Goal: Task Accomplishment & Management: Manage account settings

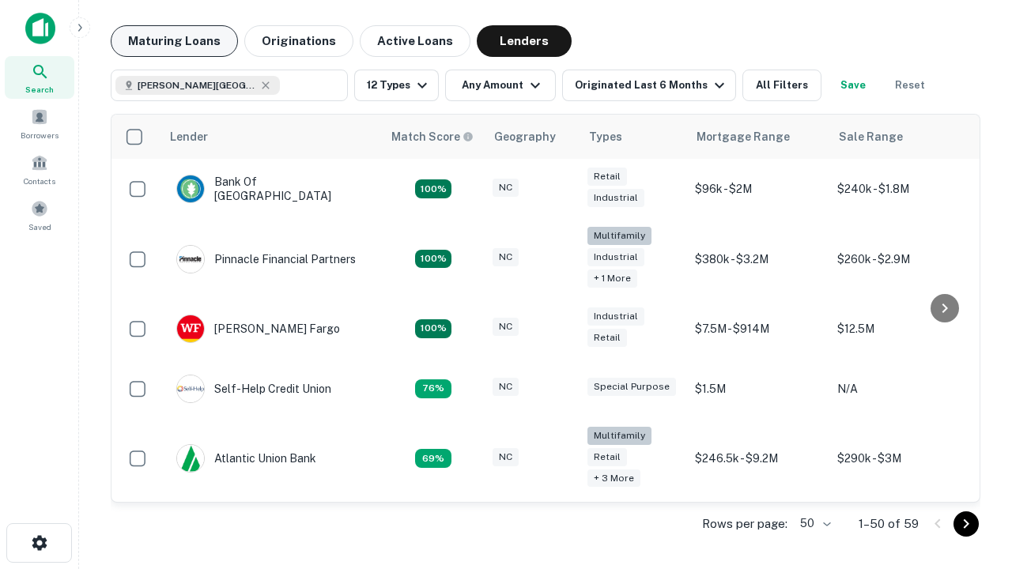
click at [174, 41] on button "Maturing Loans" at bounding box center [174, 41] width 127 height 32
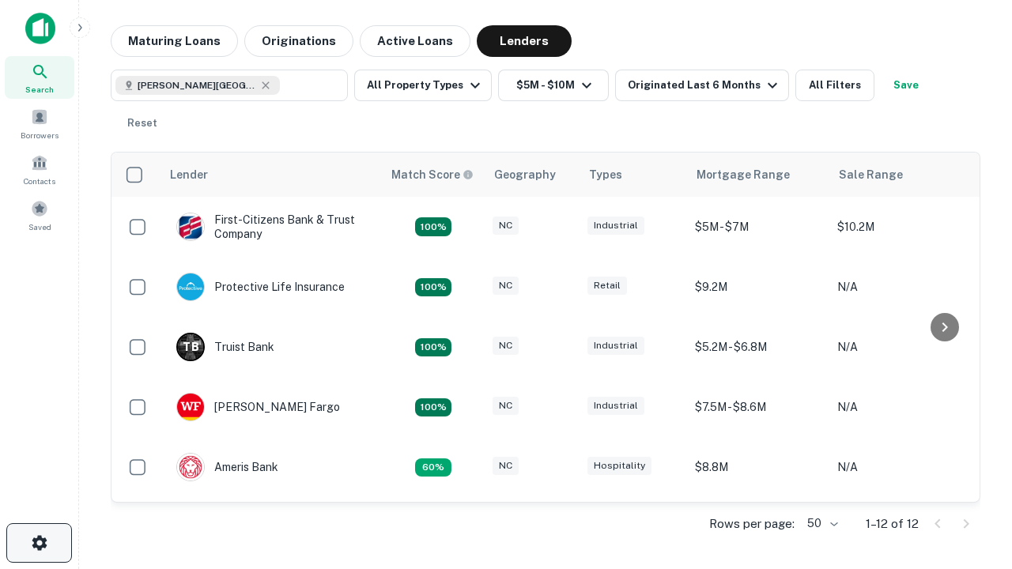
click at [39, 543] on icon "button" at bounding box center [39, 543] width 19 height 19
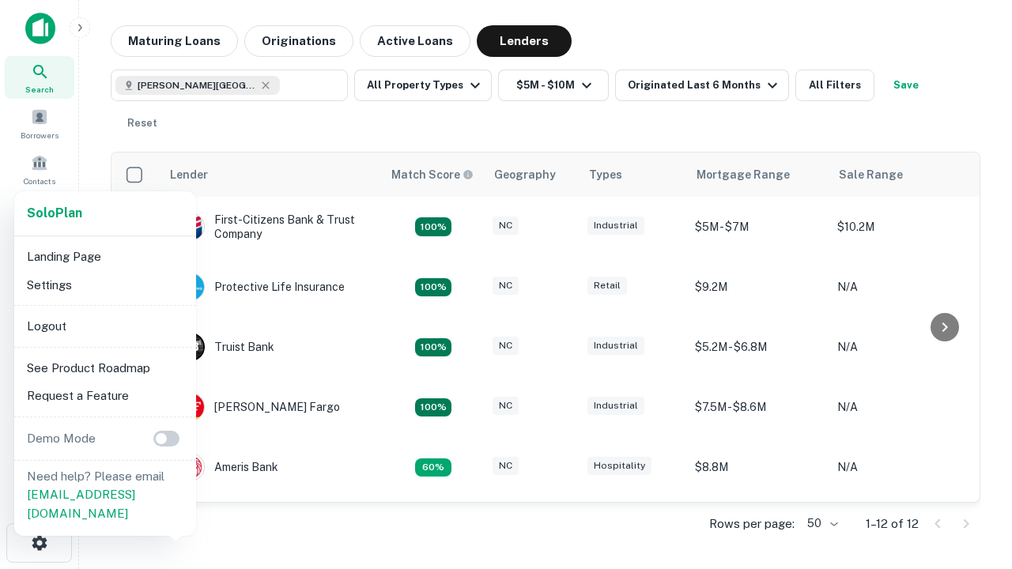
click at [104, 326] on li "Logout" at bounding box center [105, 326] width 169 height 28
